Goal: Navigation & Orientation: Understand site structure

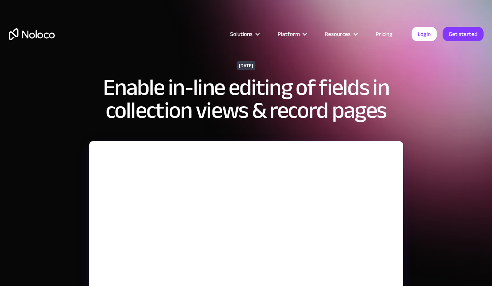
click at [382, 33] on link "Pricing" at bounding box center [384, 34] width 36 height 10
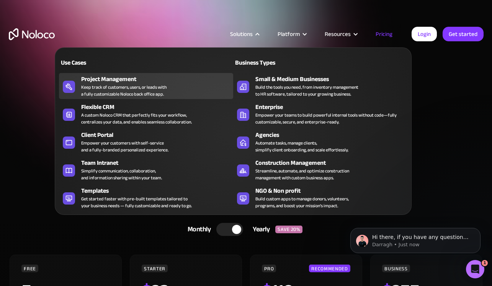
click at [138, 85] on div "Keep track of customers, users, or leads with a fully customizable Noloco back …" at bounding box center [123, 91] width 85 height 14
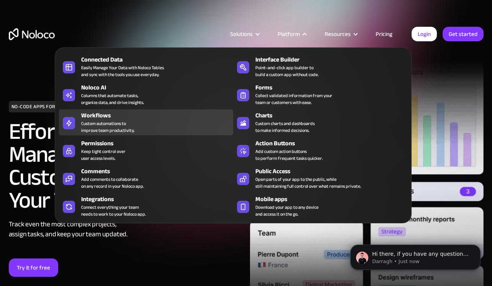
click at [140, 123] on div "Workflows Custom automations to improve team productivity." at bounding box center [155, 122] width 148 height 23
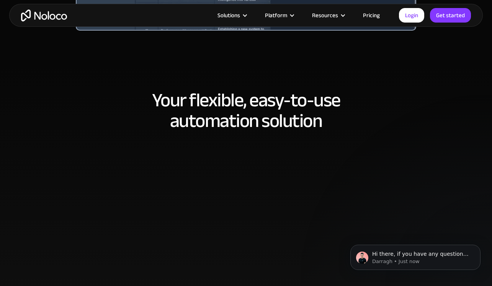
scroll to position [476, 0]
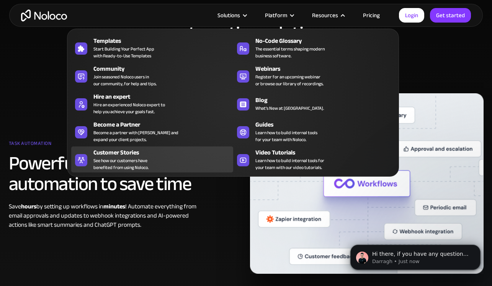
click at [116, 155] on div "Customer Stories" at bounding box center [164, 152] width 143 height 9
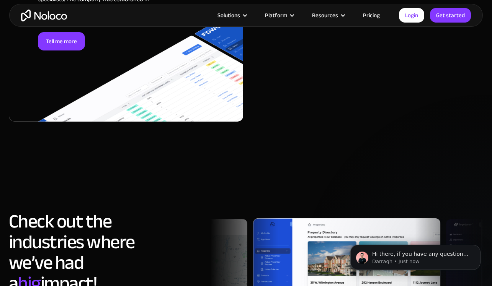
scroll to position [2089, 0]
